Goal: Navigation & Orientation: Understand site structure

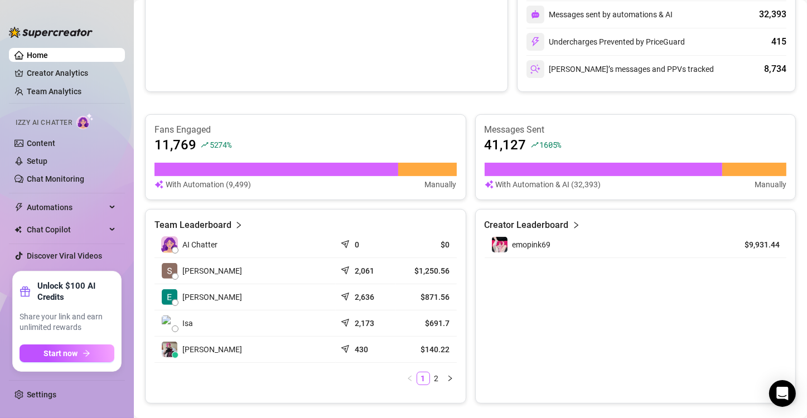
scroll to position [446, 0]
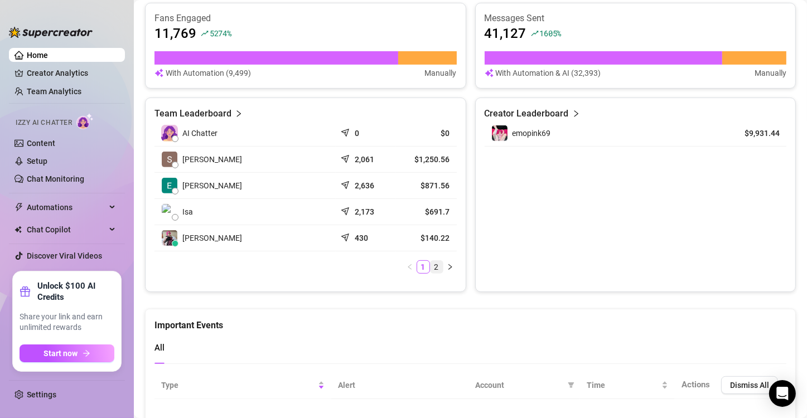
click at [432, 261] on link "2" at bounding box center [436, 267] width 12 height 12
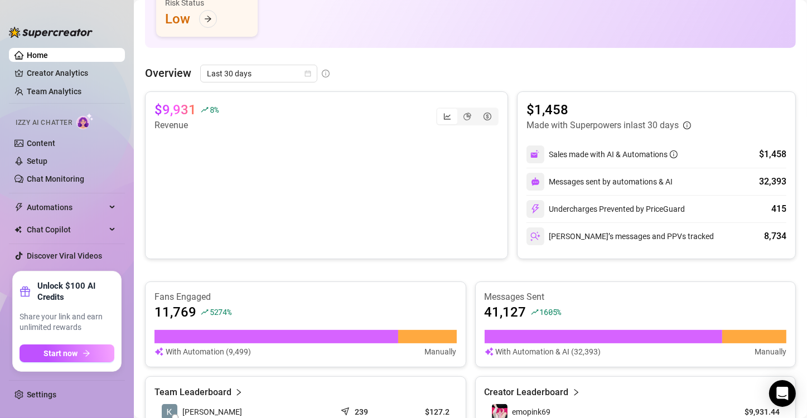
scroll to position [0, 0]
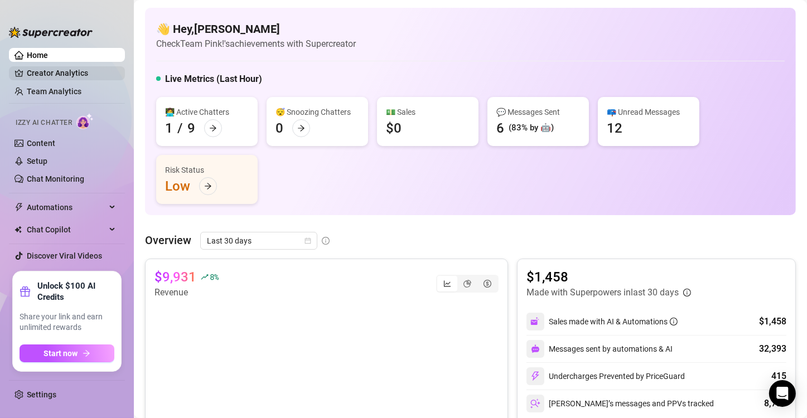
click at [69, 67] on link "Creator Analytics" at bounding box center [71, 73] width 89 height 18
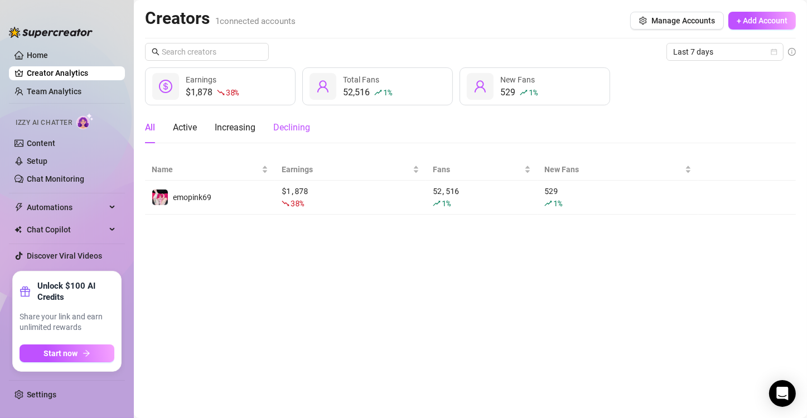
click at [282, 128] on div "Declining" at bounding box center [291, 127] width 37 height 13
click at [214, 134] on div "All Active Increasing Declining" at bounding box center [227, 127] width 165 height 31
click at [232, 124] on div "Increasing" at bounding box center [235, 127] width 41 height 13
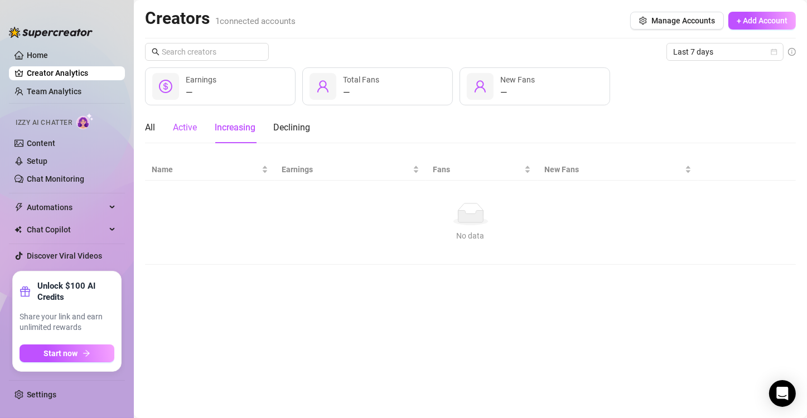
click at [182, 130] on div "Active" at bounding box center [185, 127] width 24 height 13
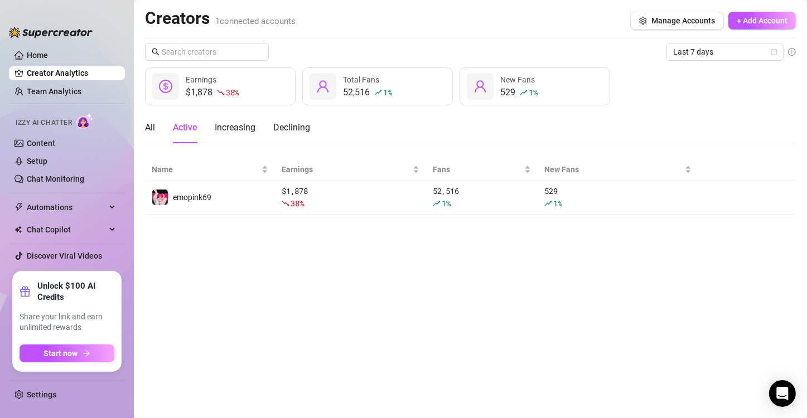
click at [265, 127] on div "All Active Increasing Declining" at bounding box center [227, 127] width 165 height 31
click at [276, 127] on div "Declining" at bounding box center [291, 127] width 37 height 13
click at [152, 130] on div "All" at bounding box center [150, 127] width 10 height 13
click at [57, 87] on link "Team Analytics" at bounding box center [54, 91] width 55 height 9
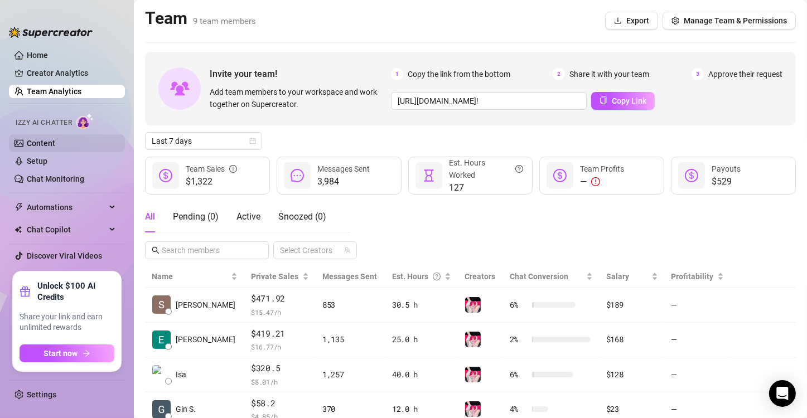
click at [53, 146] on link "Content" at bounding box center [41, 143] width 28 height 9
